Goal: Complete application form

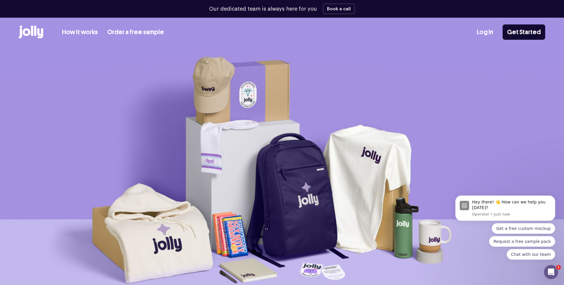
click at [154, 32] on link "Order a free sample" at bounding box center [135, 32] width 57 height 10
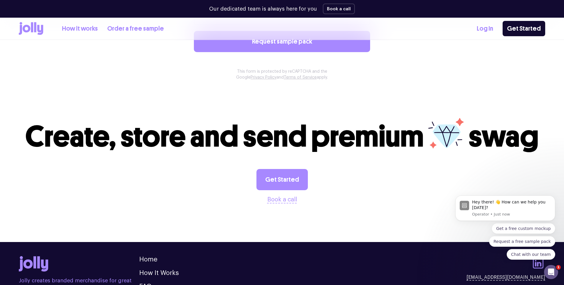
scroll to position [604, 0]
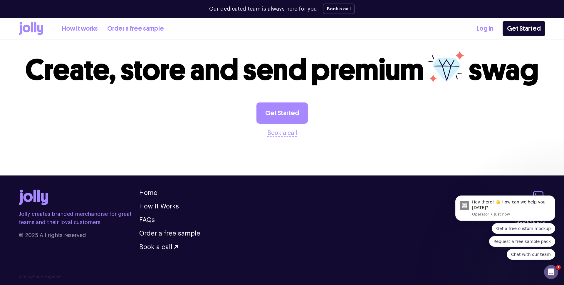
click at [33, 35] on icon at bounding box center [31, 28] width 24 height 13
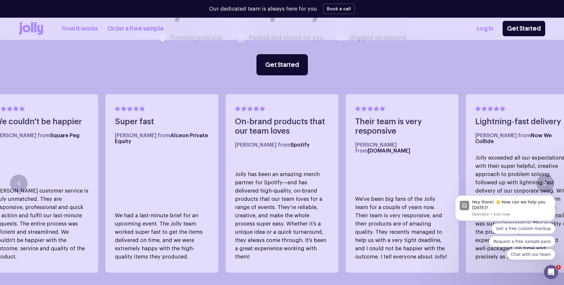
scroll to position [343, 0]
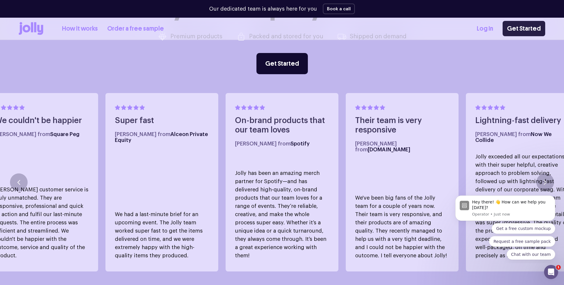
click at [539, 29] on link "Get Started" at bounding box center [524, 28] width 43 height 15
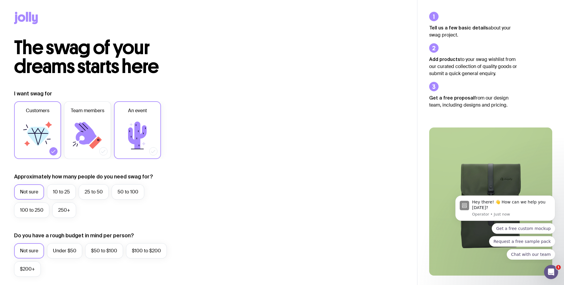
click at [140, 140] on icon at bounding box center [137, 134] width 19 height 27
click at [0, 0] on input "An event" at bounding box center [0, 0] width 0 height 0
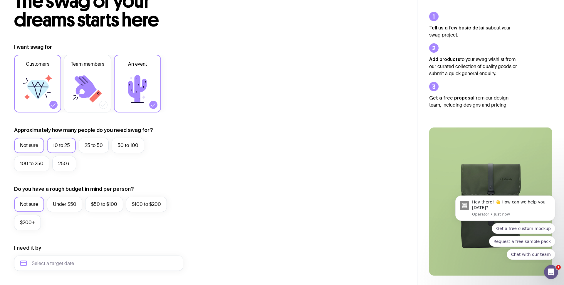
scroll to position [46, 0]
click at [73, 146] on label "10 to 25" at bounding box center [61, 145] width 29 height 15
click at [0, 0] on input "10 to 25" at bounding box center [0, 0] width 0 height 0
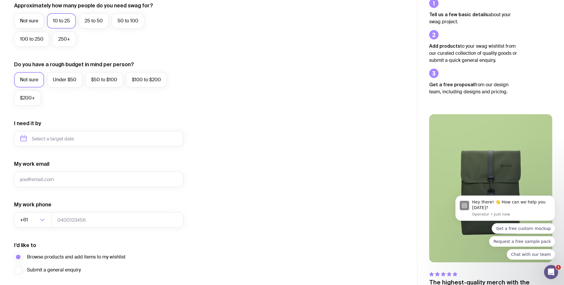
scroll to position [174, 0]
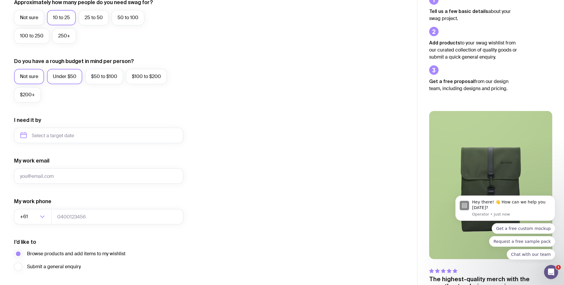
click at [72, 80] on label "Under $50" at bounding box center [64, 76] width 35 height 15
click at [0, 0] on input "Under $50" at bounding box center [0, 0] width 0 height 0
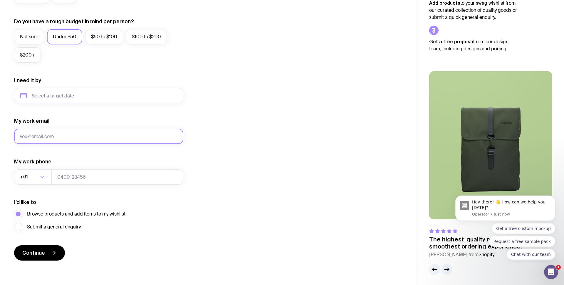
scroll to position [215, 0]
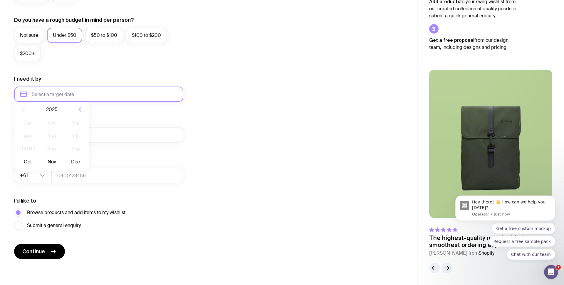
click at [94, 90] on input "text" at bounding box center [98, 93] width 169 height 15
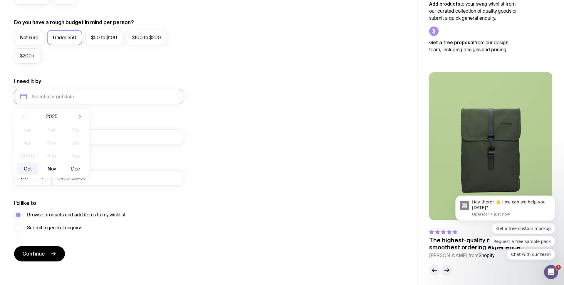
click at [31, 171] on button "Oct" at bounding box center [27, 169] width 21 height 12
type input "[DATE]"
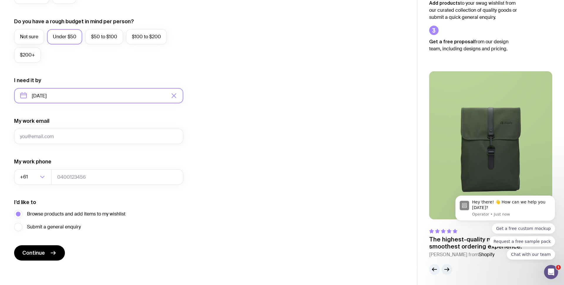
click at [93, 97] on input "[DATE]" at bounding box center [98, 95] width 169 height 15
click at [31, 168] on button "Oct" at bounding box center [27, 168] width 21 height 12
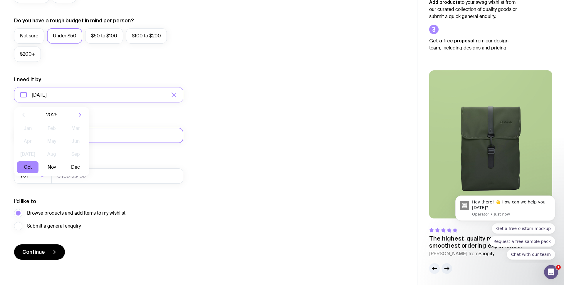
click at [126, 132] on input "My work email" at bounding box center [98, 135] width 169 height 15
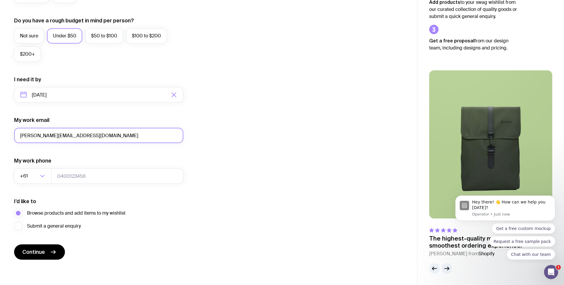
type input "[PERSON_NAME][EMAIL_ADDRESS][DOMAIN_NAME]"
type input "0"
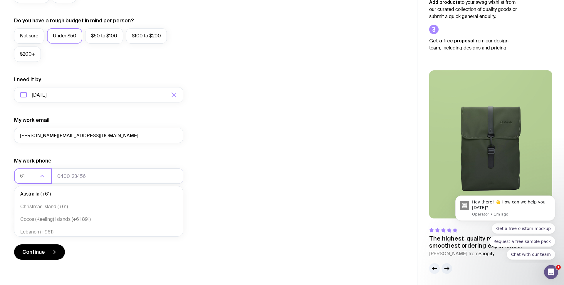
click at [143, 191] on li "Australia (+61)" at bounding box center [98, 194] width 169 height 13
type input "61"
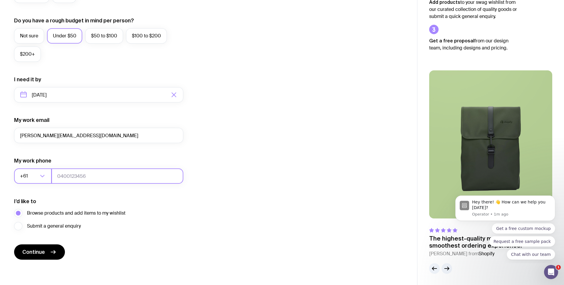
click at [138, 176] on input "tel" at bounding box center [117, 175] width 132 height 15
paste input "08842529707"
type input "08842529707"
click at [48, 252] on button "Continue" at bounding box center [39, 251] width 51 height 15
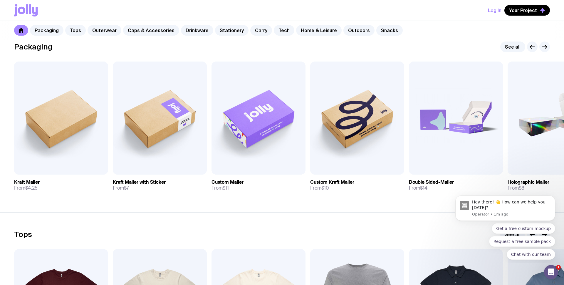
scroll to position [110, 0]
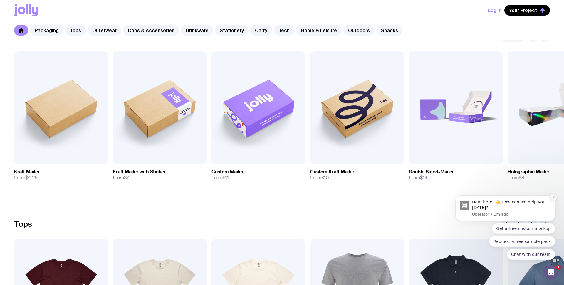
click at [552, 196] on button "Dismiss notification" at bounding box center [554, 197] width 8 height 8
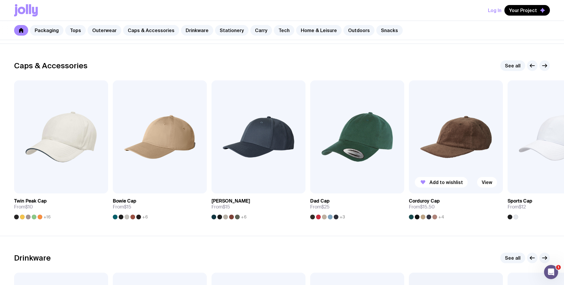
scroll to position [654, 0]
